Goal: Find specific page/section: Find specific page/section

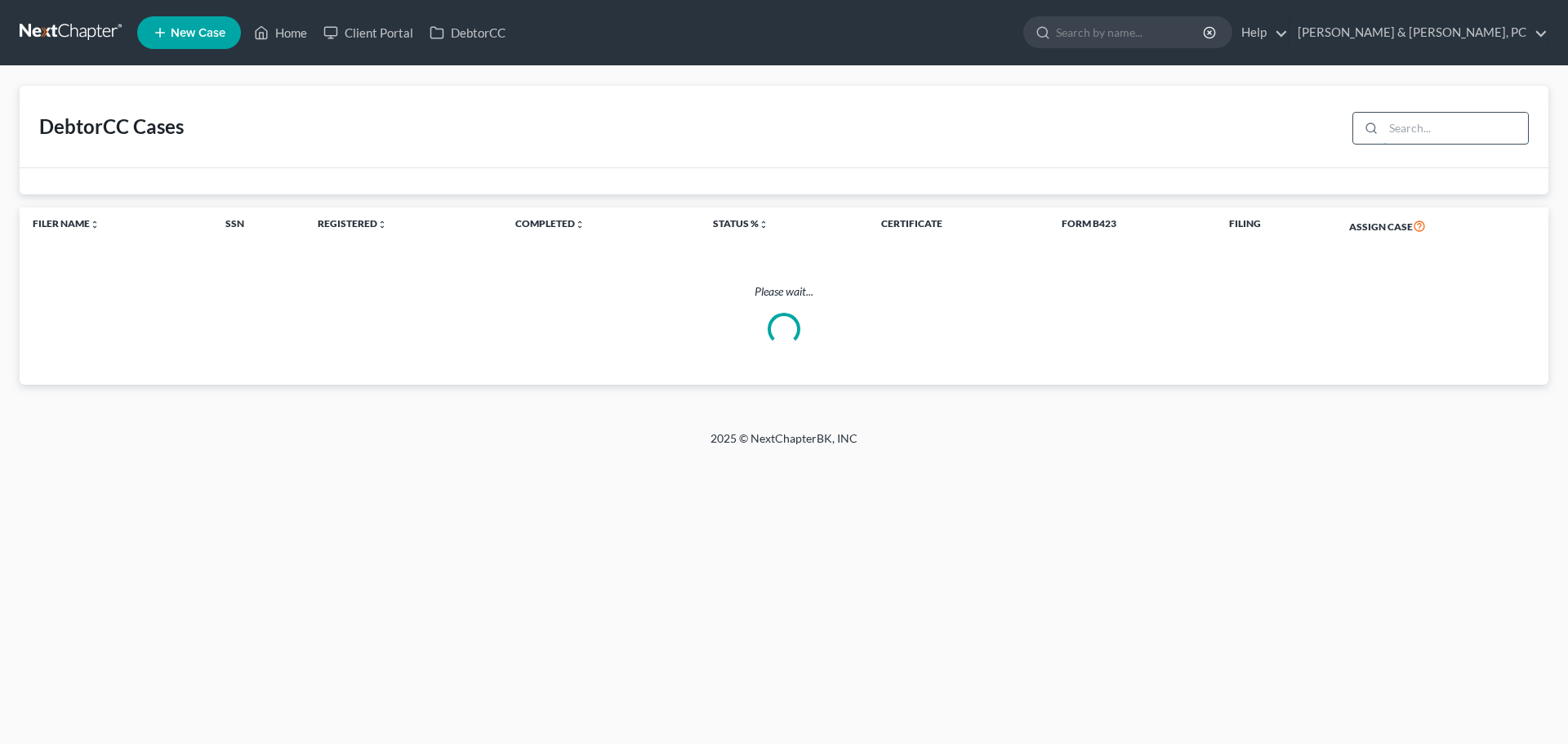
click at [1404, 121] on input "search" at bounding box center [1455, 128] width 144 height 31
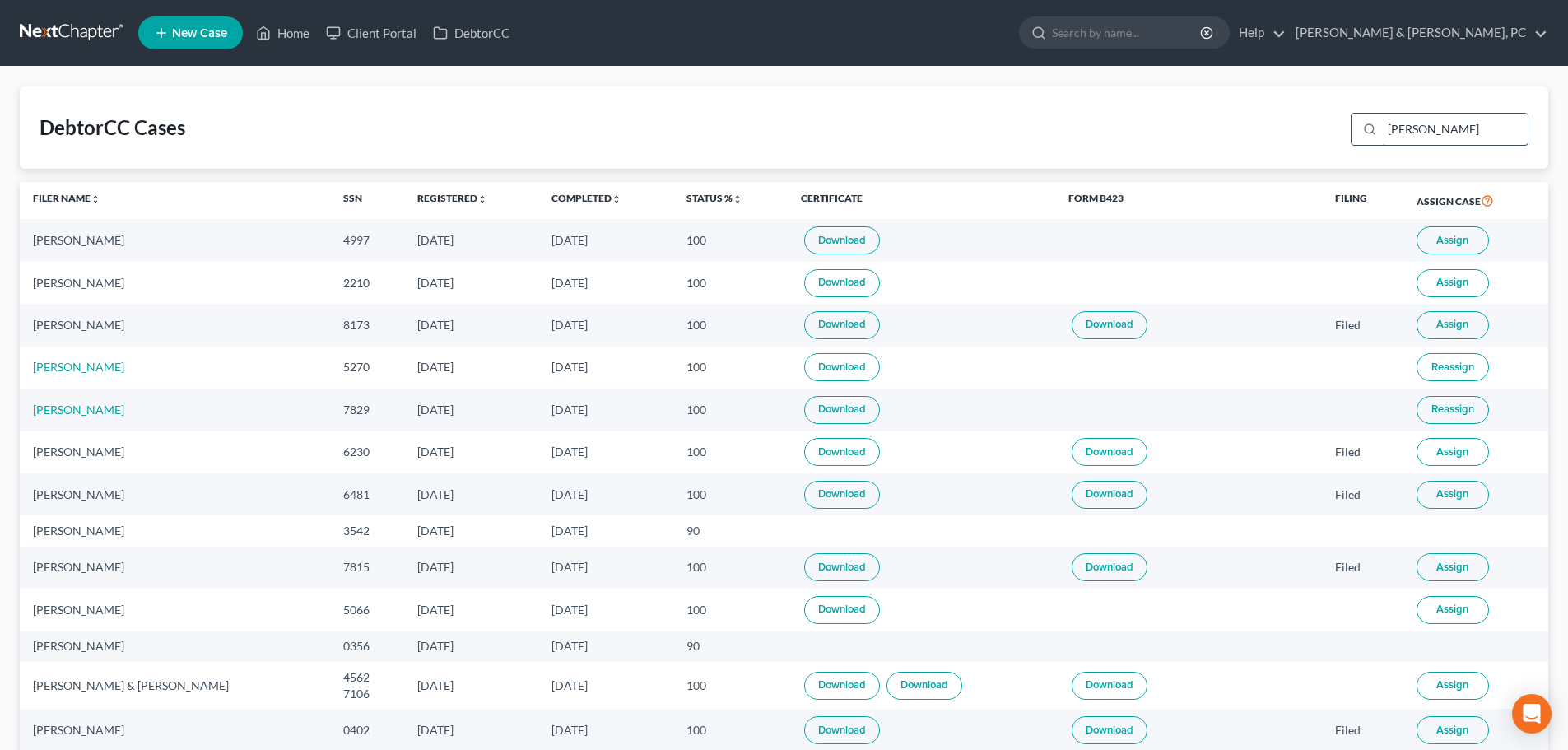
type input "[PERSON_NAME]"
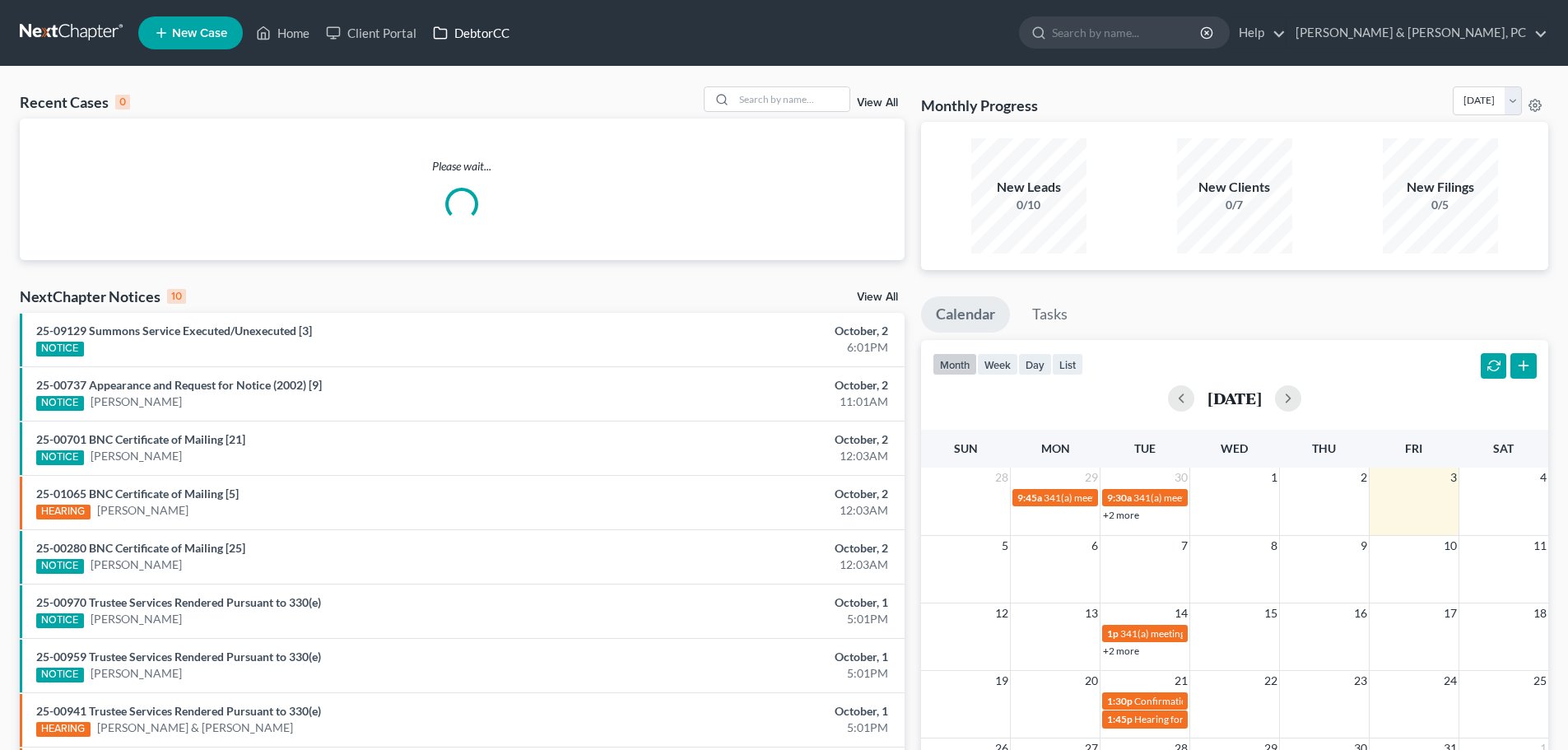
click at [455, 32] on link "DebtorCC" at bounding box center [471, 32] width 93 height 29
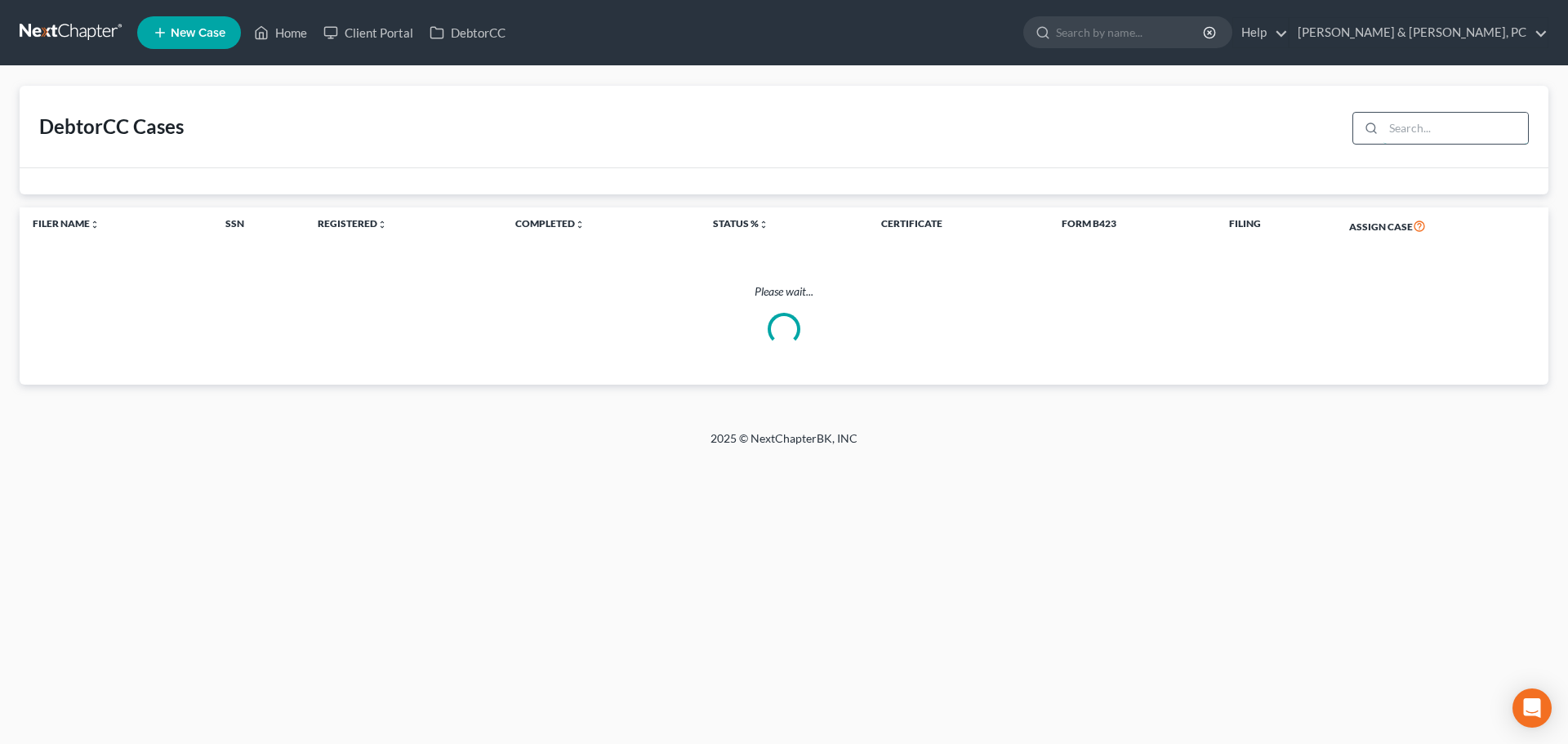
click at [1391, 120] on input "search" at bounding box center [1455, 128] width 144 height 31
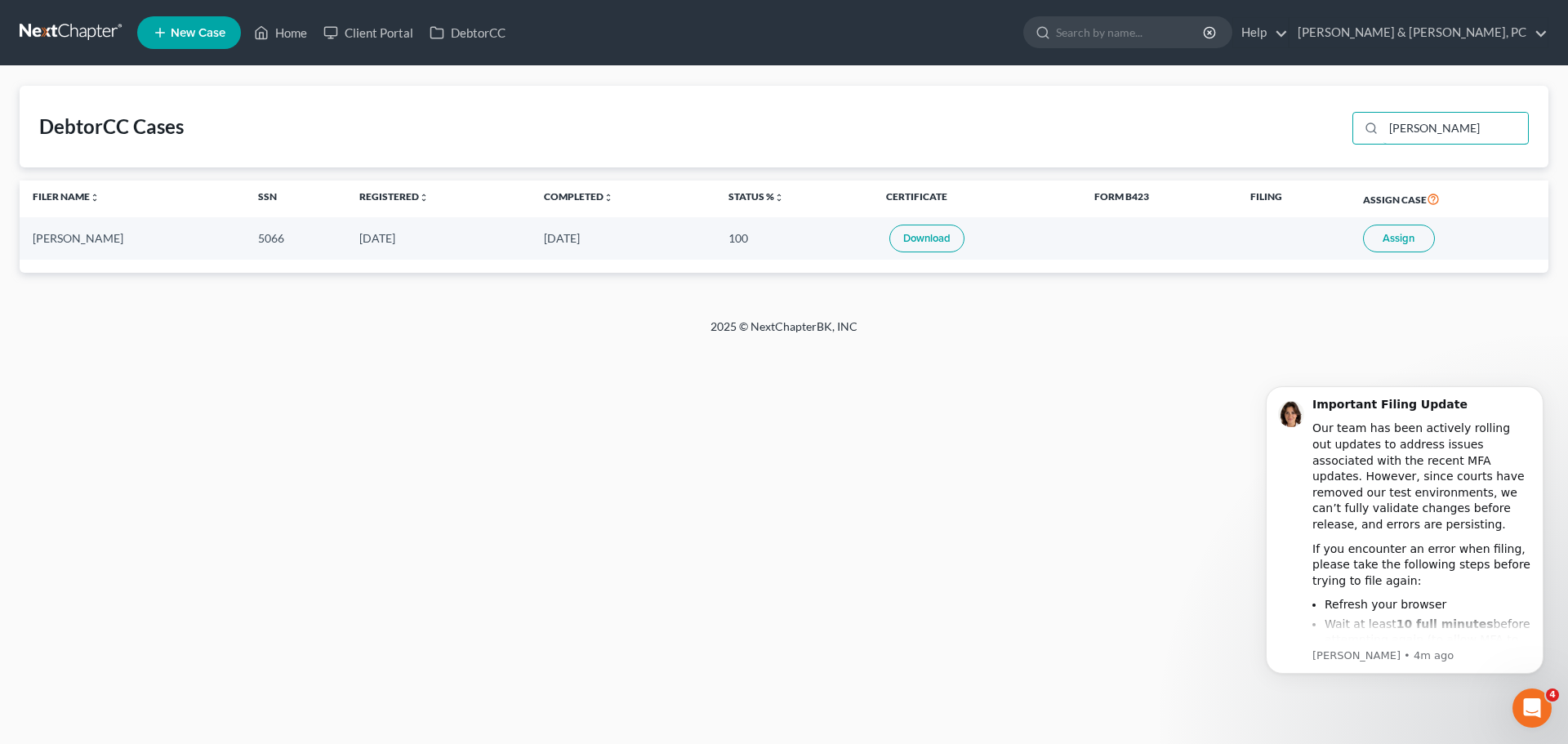
type input "schoenberger"
click at [923, 233] on link "Download" at bounding box center [927, 238] width 75 height 27
